Goal: Navigation & Orientation: Find specific page/section

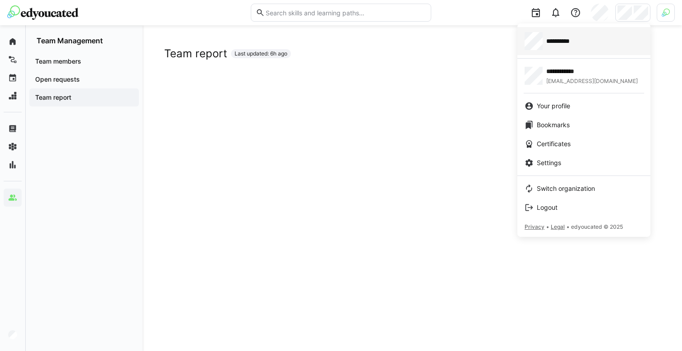
click at [425, 51] on link "**********" at bounding box center [584, 41] width 133 height 28
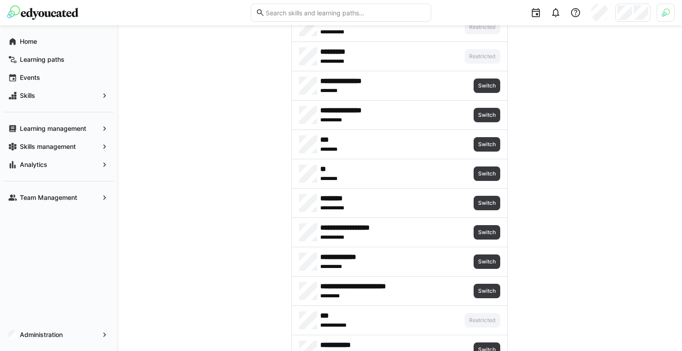
scroll to position [1015, 0]
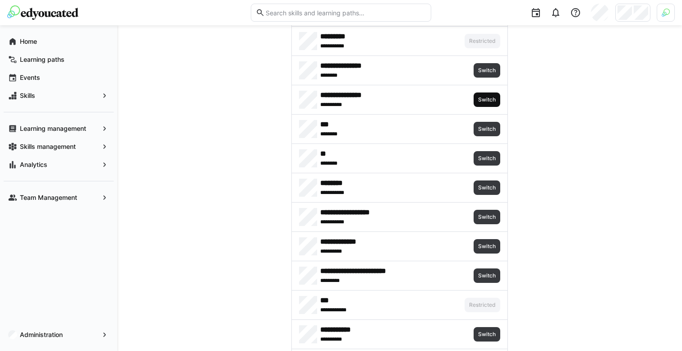
click at [425, 99] on span "Switch" at bounding box center [486, 99] width 19 height 7
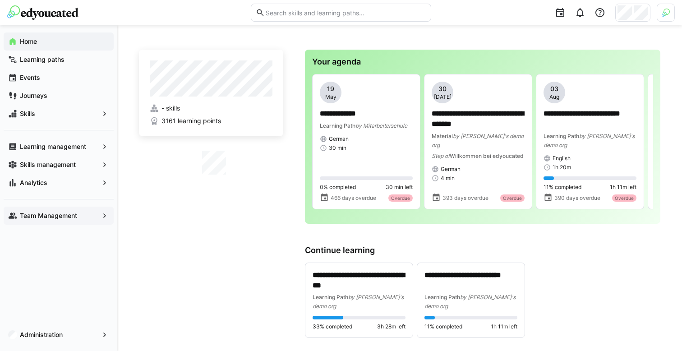
click at [0, 0] on app-navigation-label "Team Management" at bounding box center [0, 0] width 0 height 0
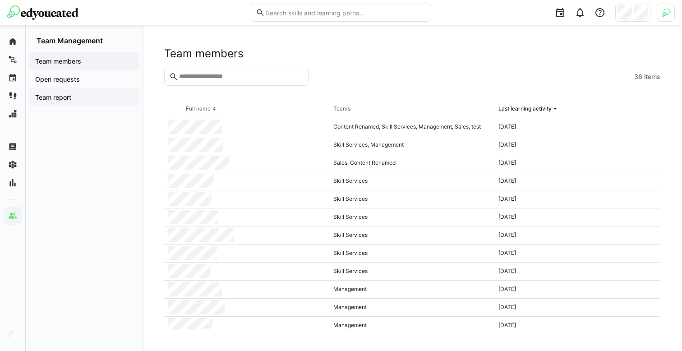
click at [87, 100] on span "Team report" at bounding box center [84, 97] width 101 height 9
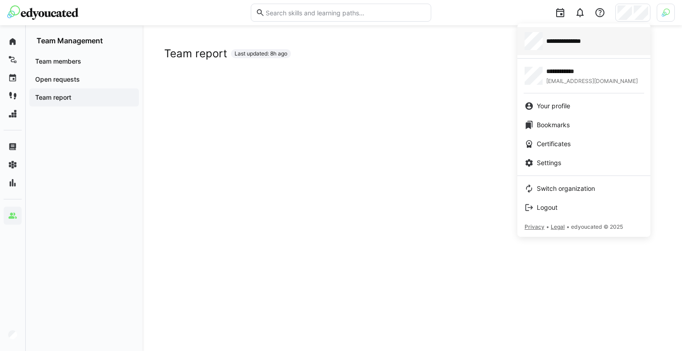
click at [425, 47] on div "**********" at bounding box center [584, 41] width 119 height 18
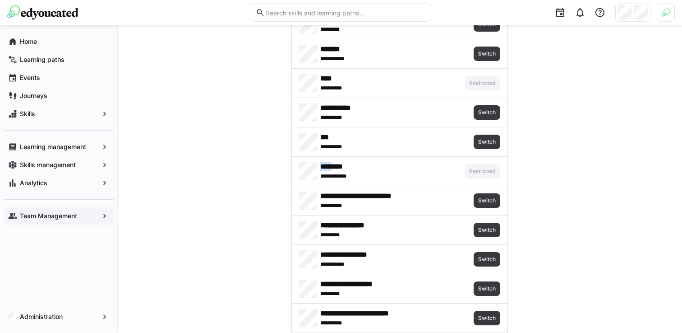
scroll to position [348, 0]
click at [425, 10] on img at bounding box center [666, 13] width 8 height 8
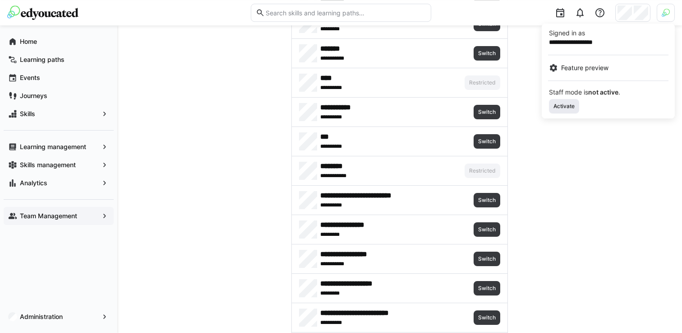
click at [425, 104] on span "Activate" at bounding box center [564, 105] width 23 height 7
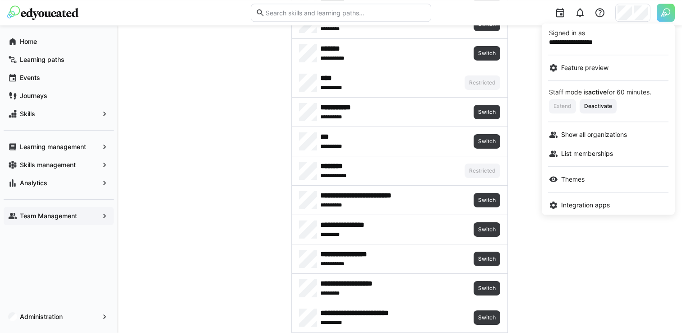
click at [425, 272] on div at bounding box center [341, 166] width 682 height 333
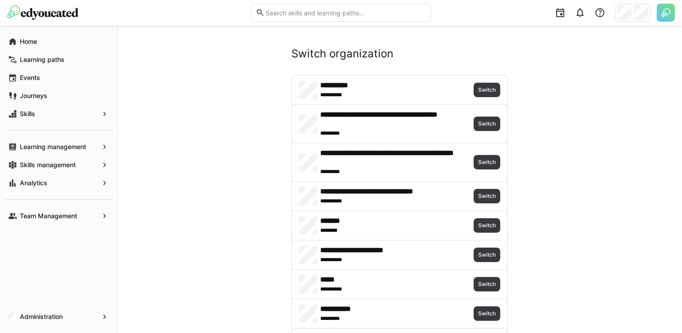
scroll to position [348, 0]
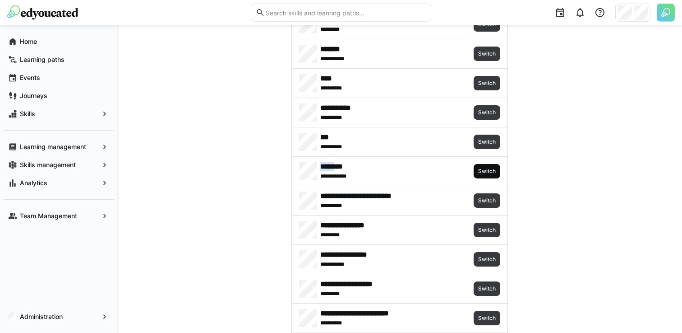
click at [481, 166] on span "Switch" at bounding box center [487, 171] width 27 height 14
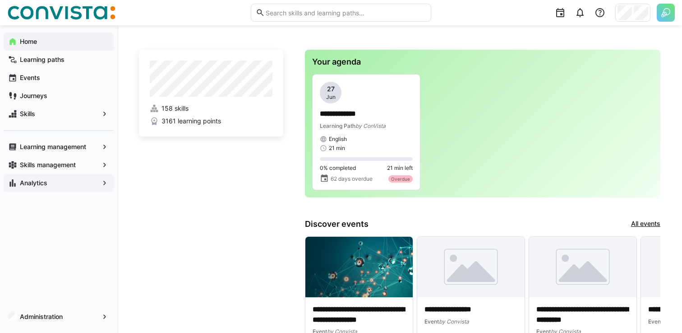
click at [57, 188] on div "Analytics" at bounding box center [59, 183] width 110 height 18
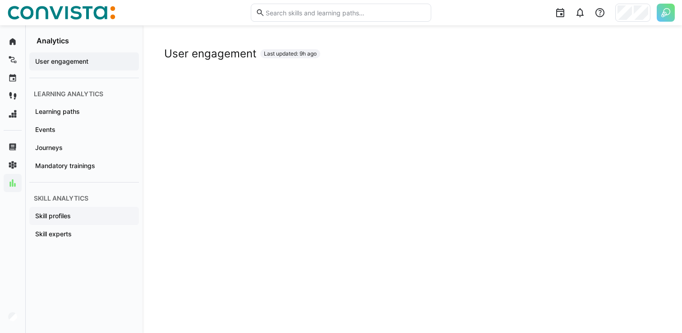
click at [89, 215] on span "Skill profiles" at bounding box center [84, 215] width 101 height 9
click at [88, 237] on span "Skill experts" at bounding box center [84, 233] width 101 height 9
click at [102, 215] on span "Skill profiles" at bounding box center [84, 215] width 101 height 9
click at [79, 235] on span "Skill experts" at bounding box center [84, 233] width 101 height 9
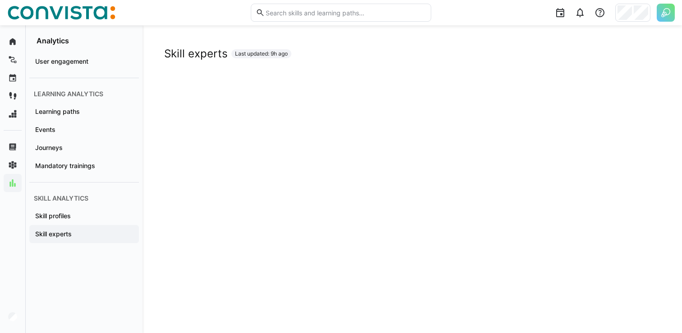
click at [375, 70] on app-embedded-dashboard "Skill experts Last updated: 9h ago" at bounding box center [412, 246] width 496 height 398
click at [64, 220] on span "Skill profiles" at bounding box center [84, 215] width 101 height 9
click at [88, 231] on span "Skill experts" at bounding box center [84, 233] width 101 height 9
click at [305, 68] on app-embedded-dashboard "Skill experts Last updated: 9h ago" at bounding box center [412, 246] width 496 height 398
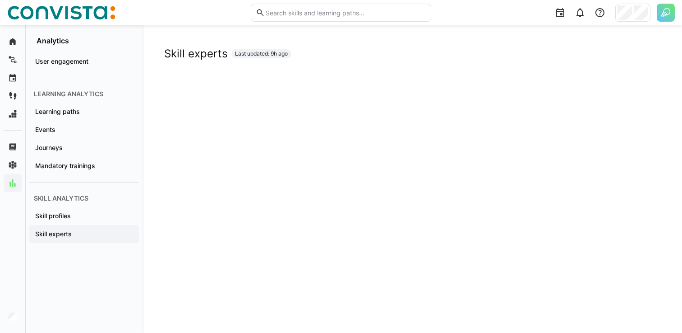
click at [305, 68] on app-embedded-dashboard "Skill experts Last updated: 9h ago" at bounding box center [412, 246] width 496 height 398
click at [333, 68] on app-embedded-dashboard "Skill experts Last updated: 9h ago" at bounding box center [412, 246] width 496 height 398
click at [332, 68] on app-embedded-dashboard "Skill experts Last updated: 9h ago" at bounding box center [412, 246] width 496 height 398
click at [287, 70] on app-embedded-dashboard "Skill experts Last updated: 9h ago" at bounding box center [412, 246] width 496 height 398
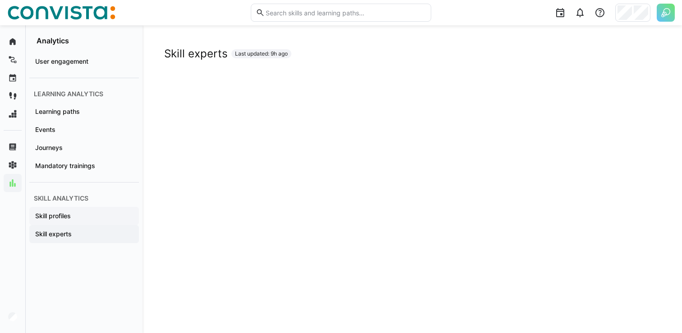
click at [77, 223] on div "Skill profiles" at bounding box center [84, 216] width 110 height 18
click at [240, 59] on div "Skill profiles Last updated: 9h ago" at bounding box center [412, 54] width 496 height 14
click at [100, 233] on span "Skill experts" at bounding box center [84, 233] width 101 height 9
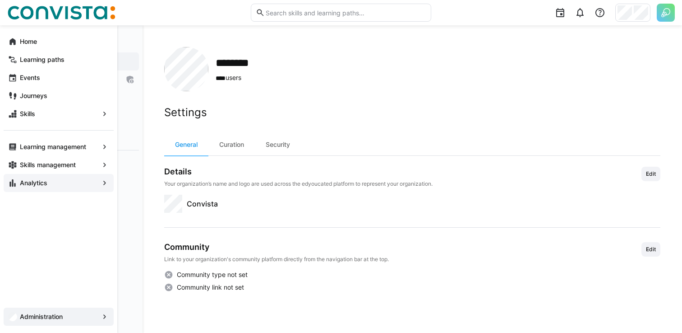
click at [18, 191] on div "Analytics" at bounding box center [59, 183] width 110 height 18
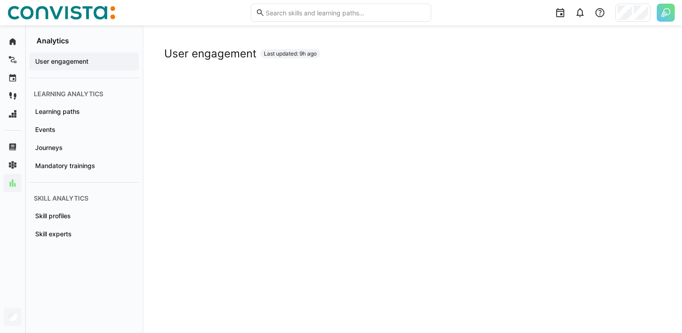
click at [185, 47] on h2 "User engagement" at bounding box center [210, 54] width 93 height 14
